Goal: Transaction & Acquisition: Purchase product/service

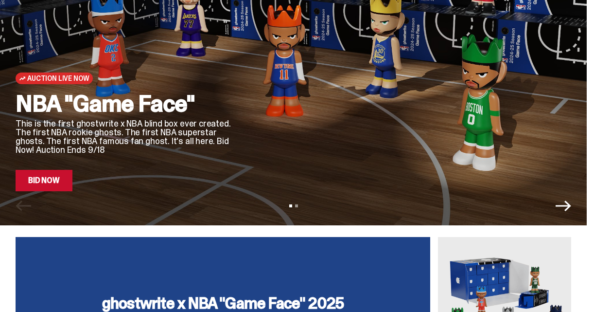
scroll to position [126, 0]
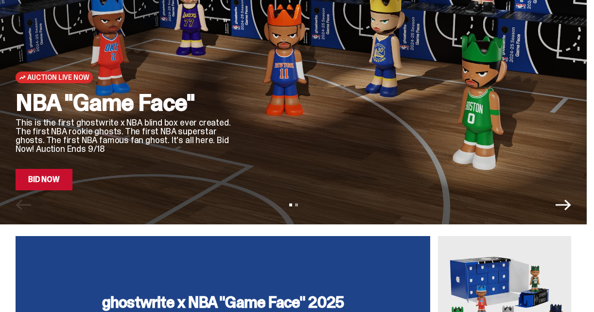
click at [45, 179] on link "Bid Now" at bounding box center [44, 179] width 57 height 21
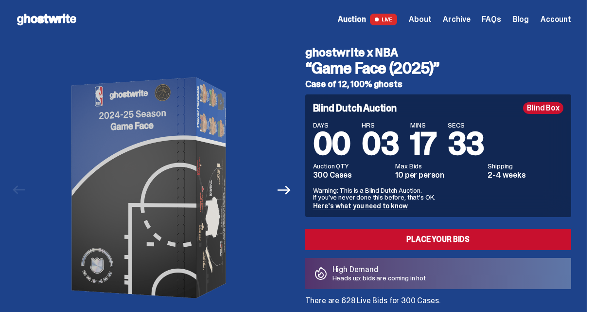
click at [355, 206] on link "Here's what you need to know" at bounding box center [360, 205] width 95 height 9
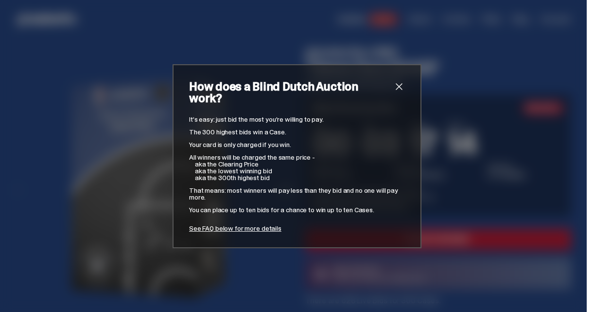
click at [227, 224] on link "See FAQ below for more details" at bounding box center [235, 228] width 92 height 9
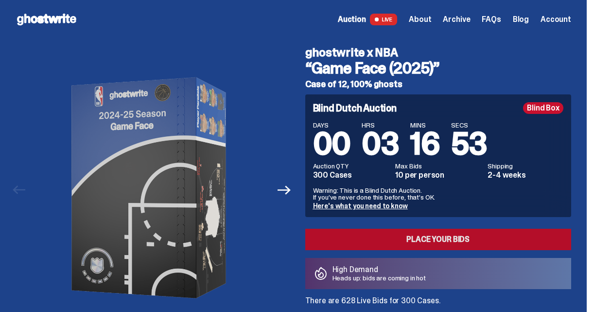
click at [432, 237] on link "Place your Bids" at bounding box center [438, 239] width 266 height 21
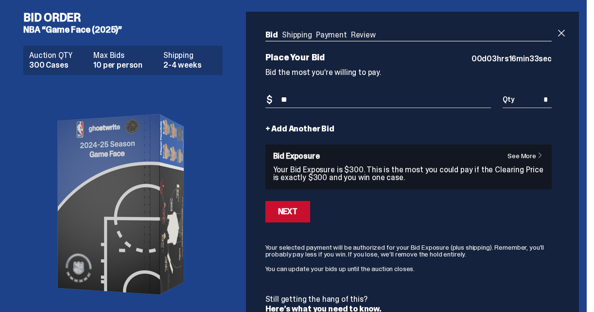
type input "*"
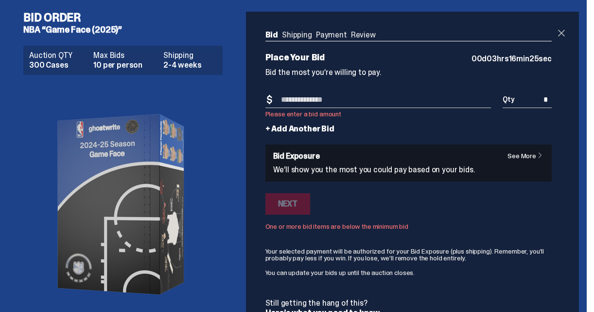
click at [567, 32] on span at bounding box center [562, 33] width 12 height 12
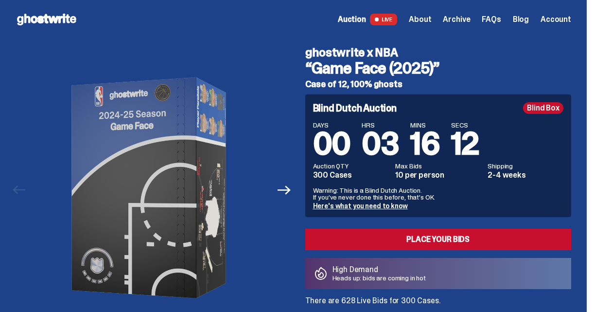
click at [361, 205] on link "Here's what you need to know" at bounding box center [360, 205] width 95 height 9
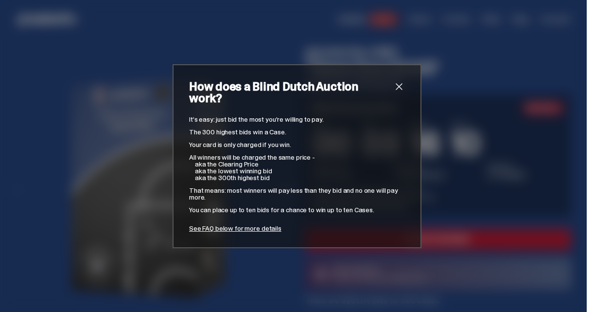
click at [236, 224] on link "See FAQ below for more details" at bounding box center [235, 228] width 92 height 9
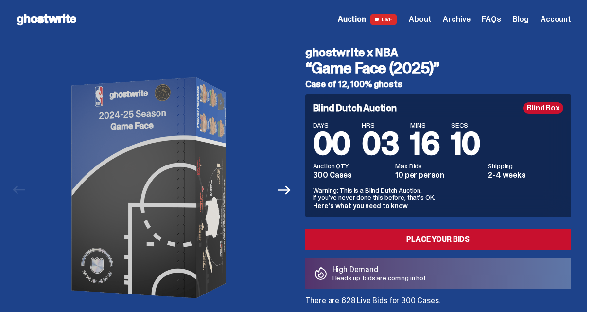
scroll to position [3901, 0]
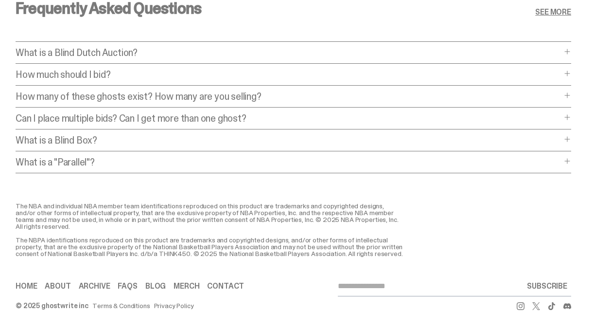
click at [68, 74] on p "How much should I bid?" at bounding box center [289, 75] width 546 height 10
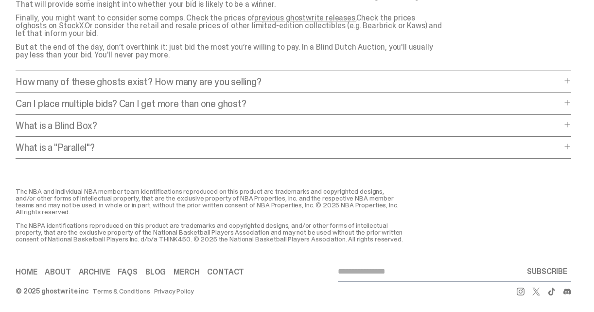
scroll to position [4012, 0]
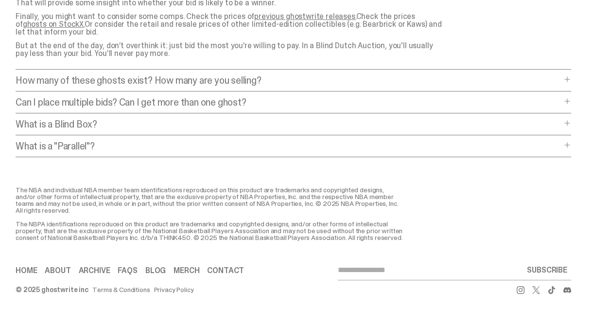
click at [206, 75] on p "How many of these ghosts exist? How many are you selling?" at bounding box center [289, 80] width 546 height 10
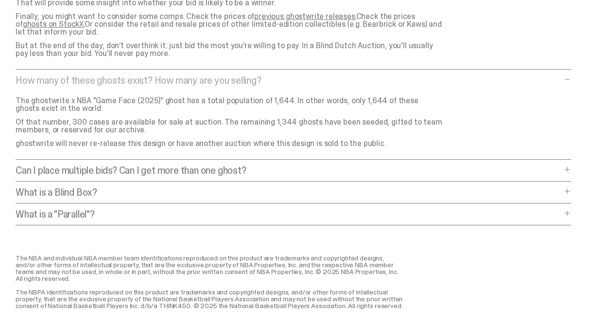
click at [210, 172] on p "Can I place multiple bids? Can I get more than one ghost?" at bounding box center [289, 170] width 546 height 10
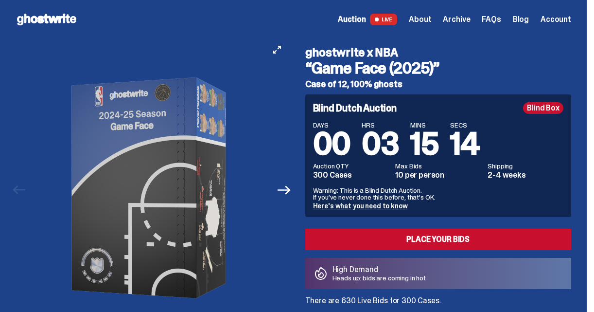
scroll to position [0, 0]
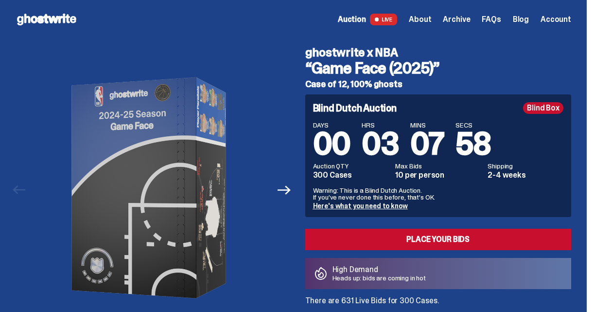
click at [431, 20] on span "About" at bounding box center [420, 20] width 22 height 8
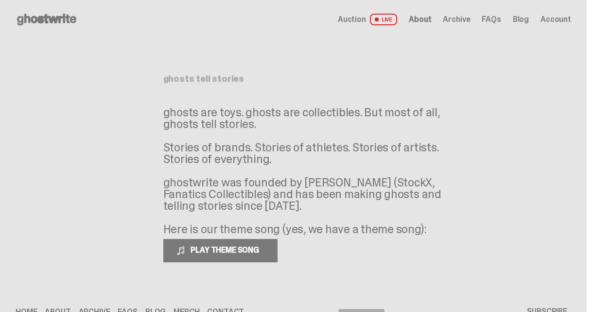
click at [366, 18] on span "Auction" at bounding box center [352, 20] width 28 height 8
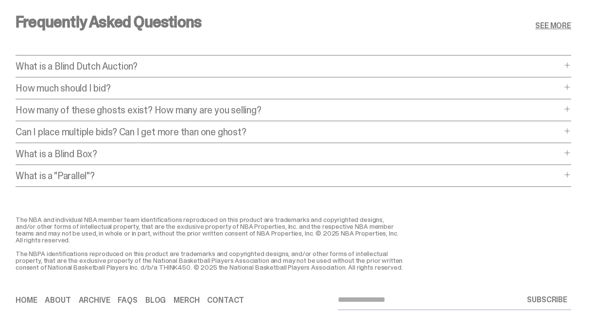
scroll to position [3861, 0]
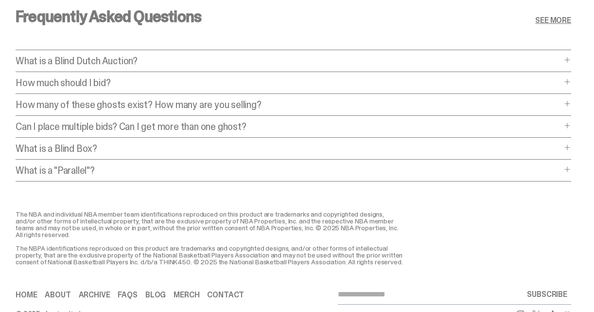
click at [257, 59] on p "What is a Blind Dutch Auction?" at bounding box center [289, 61] width 546 height 10
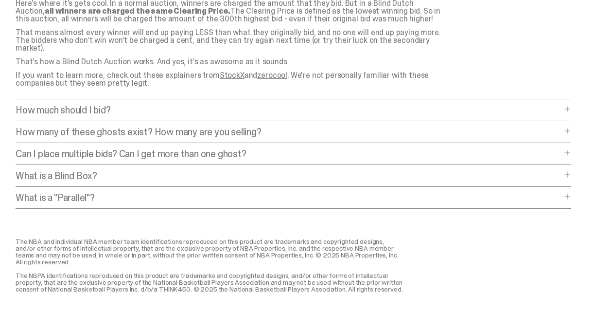
scroll to position [3989, 0]
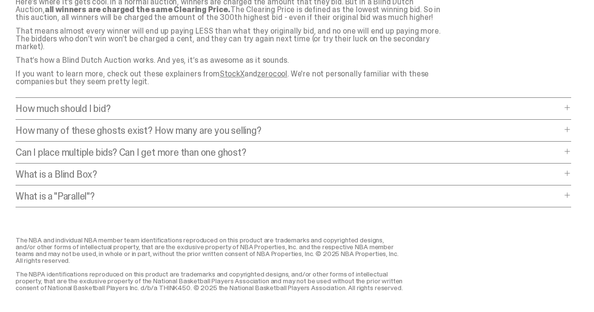
click at [258, 104] on p "How much should I bid?" at bounding box center [289, 109] width 546 height 10
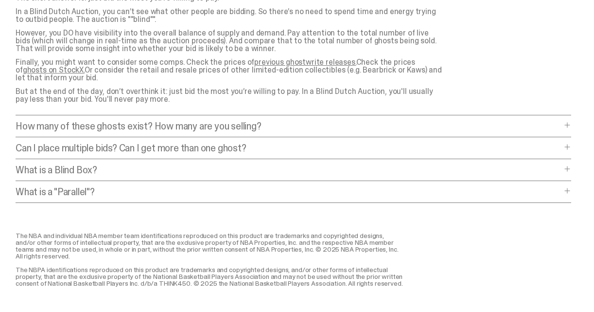
scroll to position [4120, 0]
click at [212, 142] on p "Can I place multiple bids? Can I get more than one ghost?" at bounding box center [289, 147] width 546 height 10
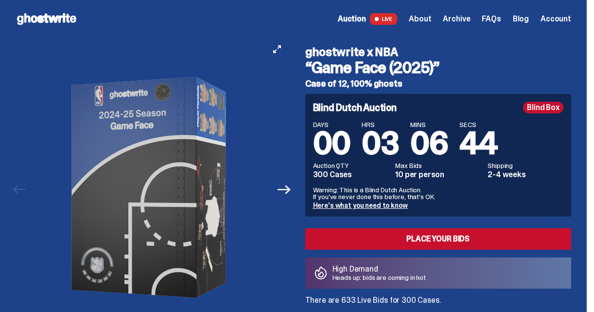
scroll to position [0, 0]
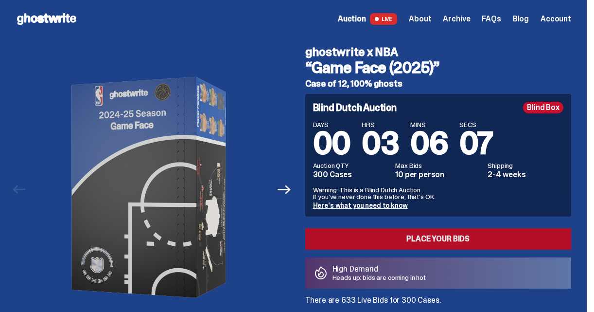
click at [446, 238] on link "Place your Bids" at bounding box center [438, 238] width 266 height 21
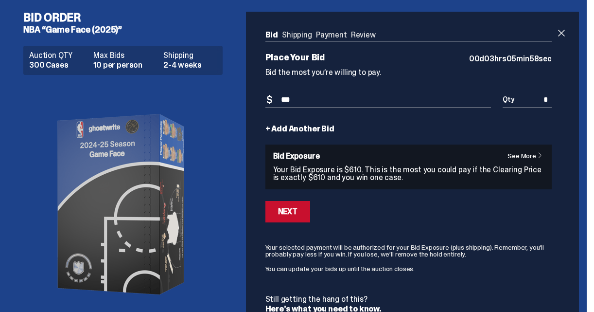
type input "***"
type input "*"
click at [419, 214] on div "Next" at bounding box center [408, 211] width 286 height 21
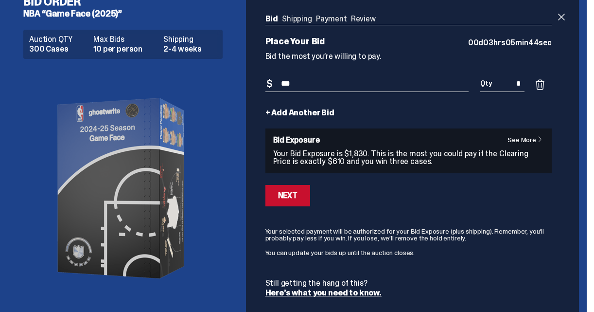
scroll to position [16, 0]
click at [292, 194] on div "Next" at bounding box center [287, 196] width 19 height 8
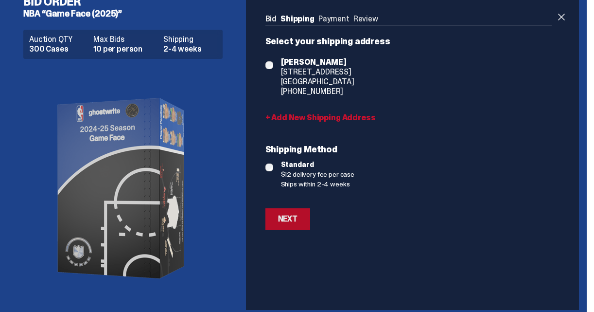
click at [290, 217] on div "Next" at bounding box center [287, 219] width 19 height 8
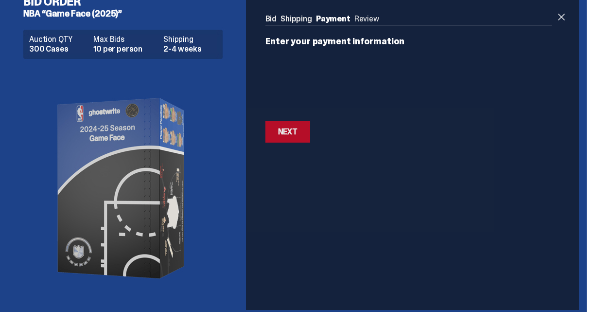
click at [291, 130] on div "Next" at bounding box center [287, 132] width 19 height 8
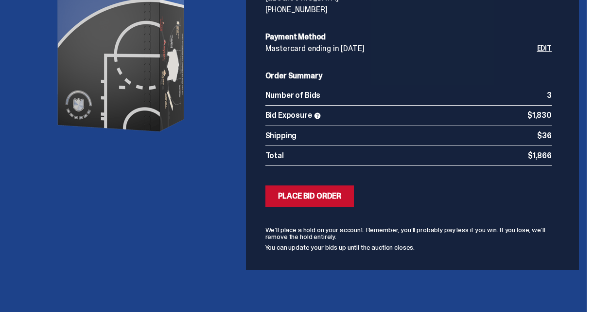
scroll to position [163, 0]
click at [300, 193] on div "Place Bid Order" at bounding box center [310, 196] width 64 height 8
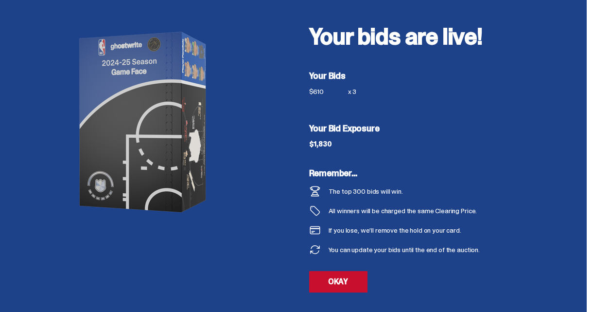
scroll to position [41, 0]
click at [349, 282] on link "OKAY" at bounding box center [338, 281] width 58 height 21
